Goal: Contribute content: Add original content to the website for others to see

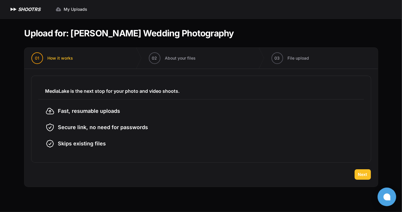
click at [359, 176] on span "Next" at bounding box center [362, 174] width 9 height 6
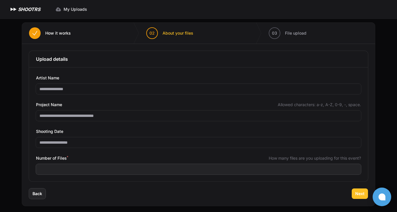
scroll to position [28, 0]
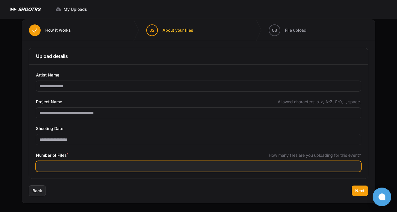
click at [69, 164] on input "Number of Files *" at bounding box center [198, 166] width 325 height 10
type input "****"
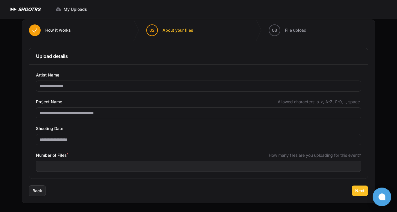
click at [359, 189] on span "Next" at bounding box center [359, 191] width 9 height 6
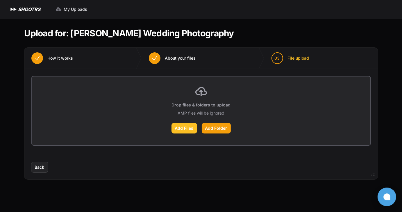
click at [177, 128] on label "Add Files" at bounding box center [184, 128] width 26 height 10
click at [0, 0] on input "Add Files" at bounding box center [0, 0] width 0 height 0
